Goal: Information Seeking & Learning: Learn about a topic

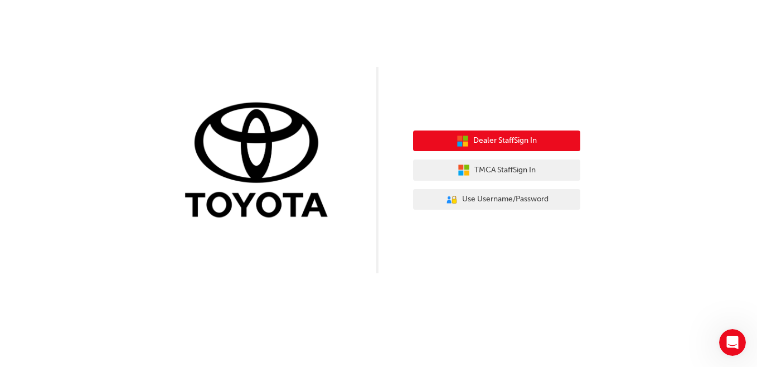
click at [520, 134] on button "Dealer Staff Sign In" at bounding box center [496, 140] width 167 height 21
